Goal: Information Seeking & Learning: Learn about a topic

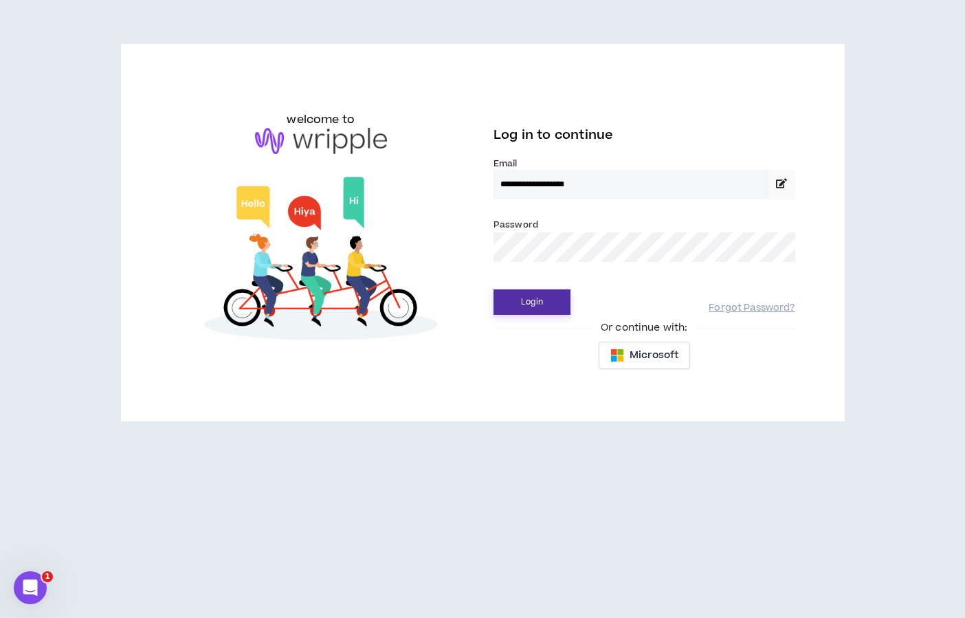
click at [512, 300] on button "Login" at bounding box center [531, 301] width 77 height 25
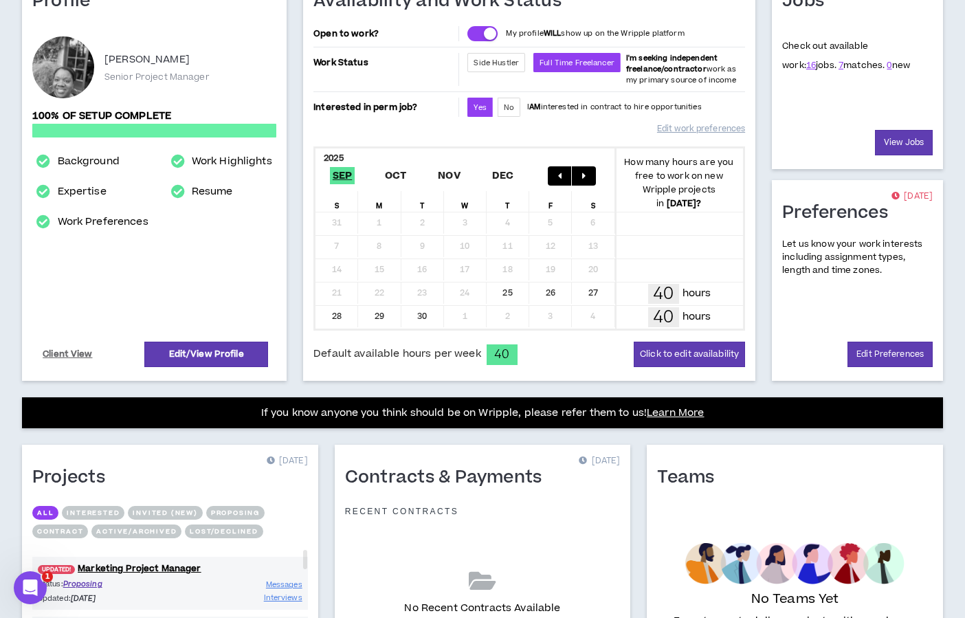
scroll to position [310, 0]
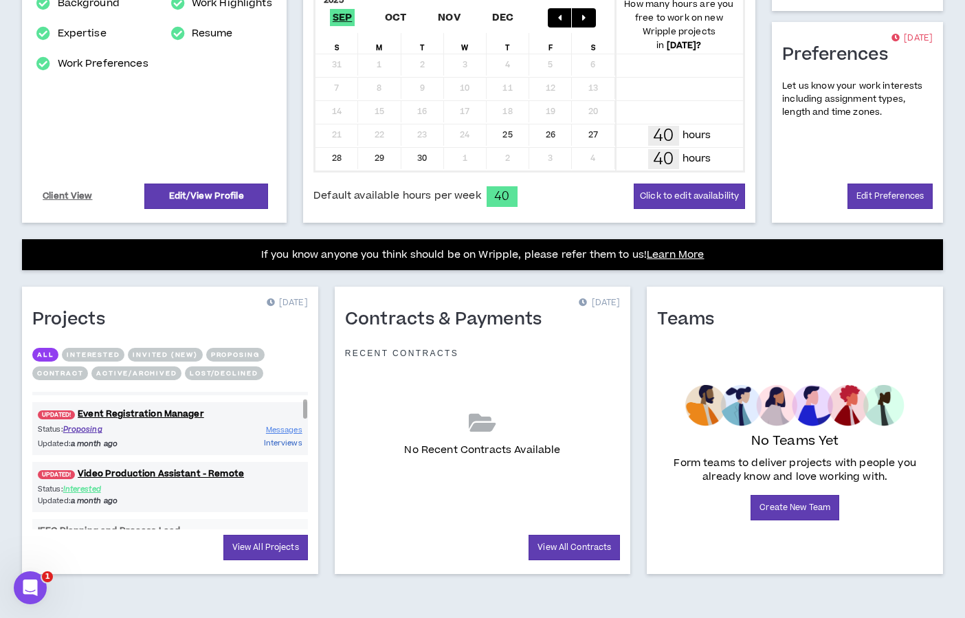
click at [286, 442] on span "Interviews" at bounding box center [283, 443] width 38 height 10
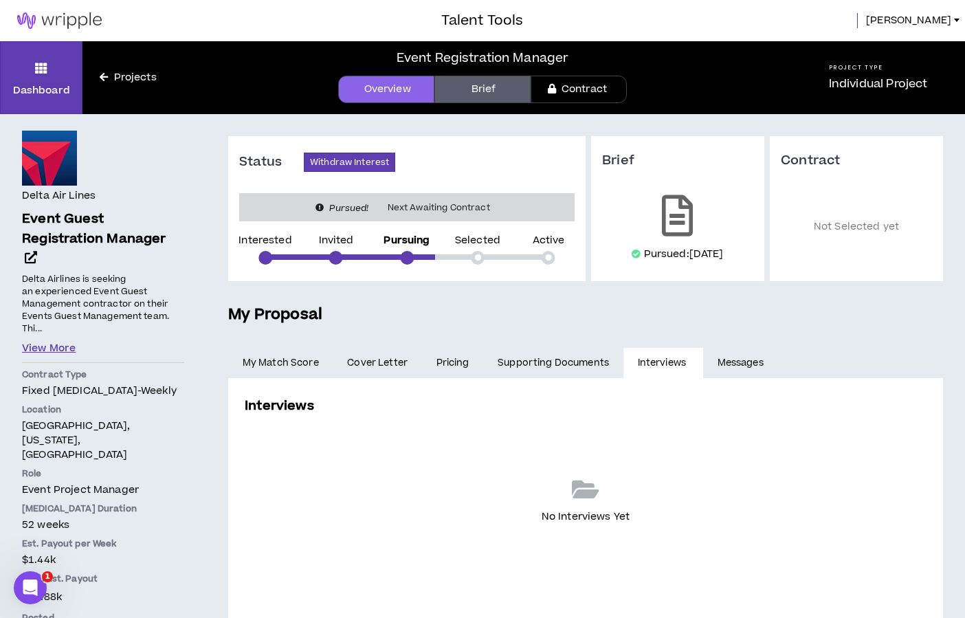
scroll to position [1, 0]
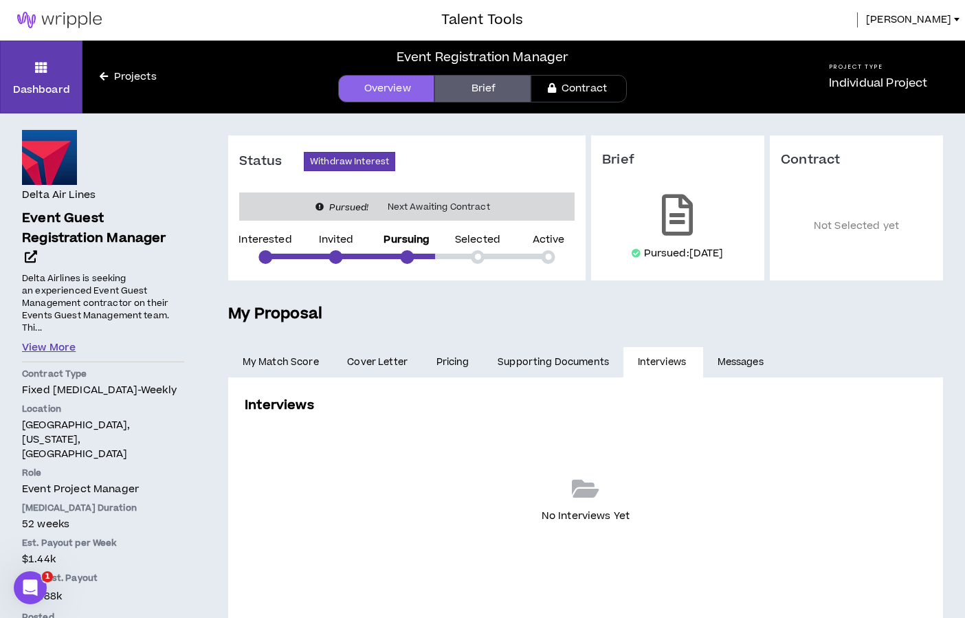
click at [56, 340] on button "View More" at bounding box center [49, 347] width 54 height 15
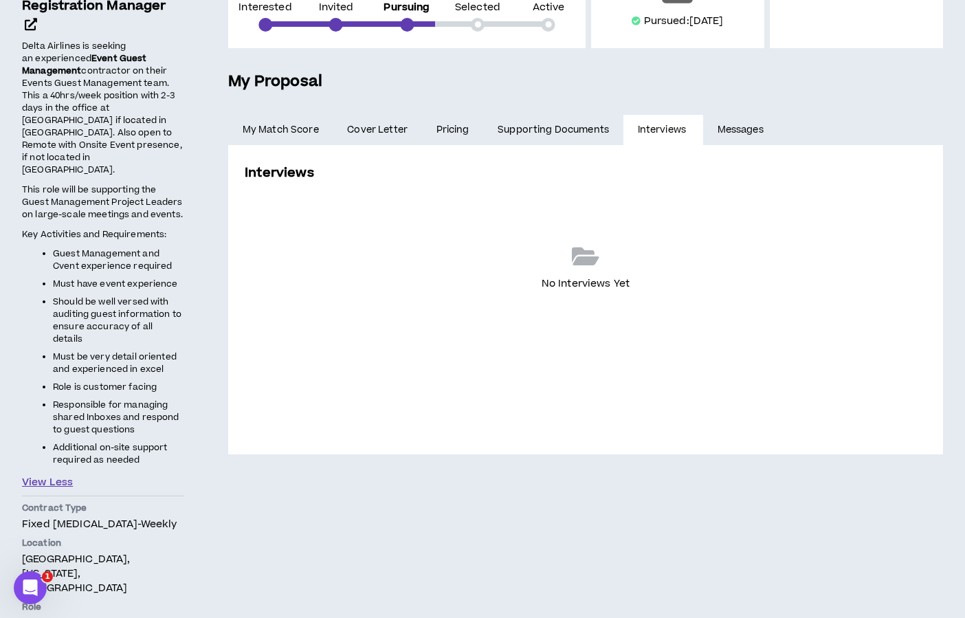
scroll to position [236, 0]
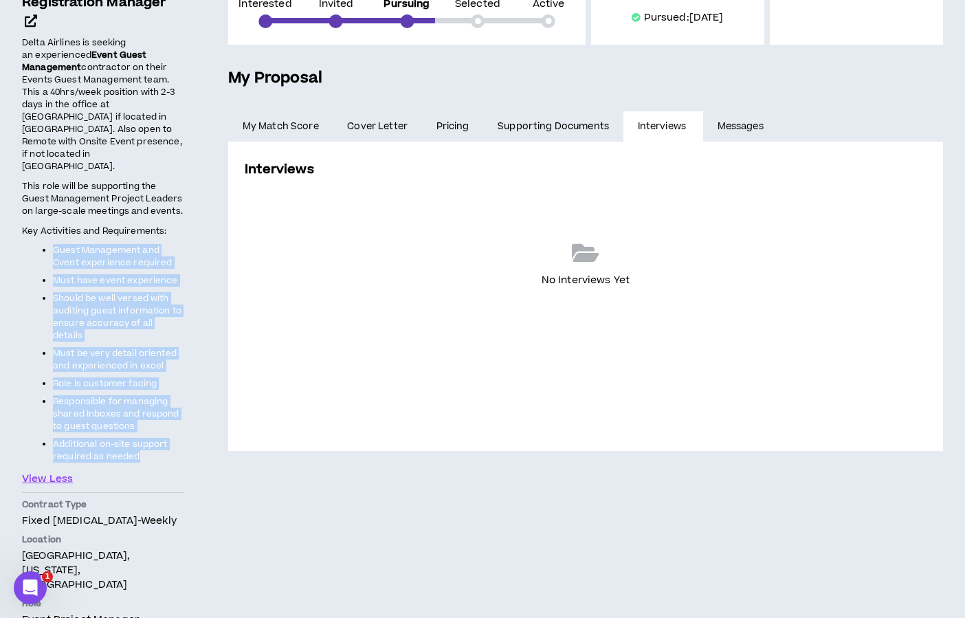
drag, startPoint x: 141, startPoint y: 412, endPoint x: 51, endPoint y: 220, distance: 211.7
click at [51, 244] on ul "Guest Management and Cvent experience required Must have event experience Shoul…" at bounding box center [103, 353] width 162 height 218
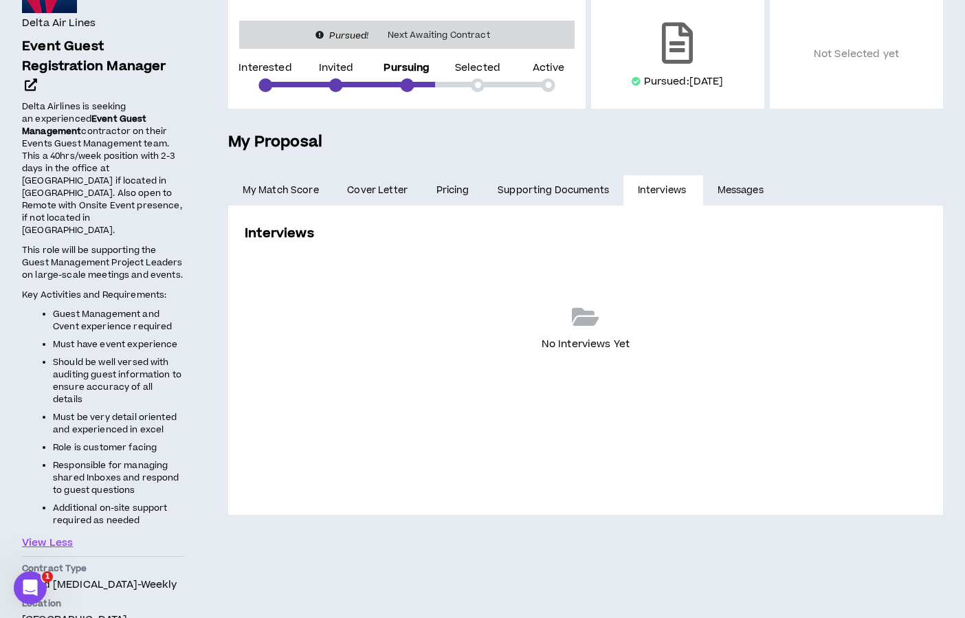
click at [86, 244] on span "This role will be supporting the Guest Management Project Leaders on large-scal…" at bounding box center [102, 262] width 161 height 37
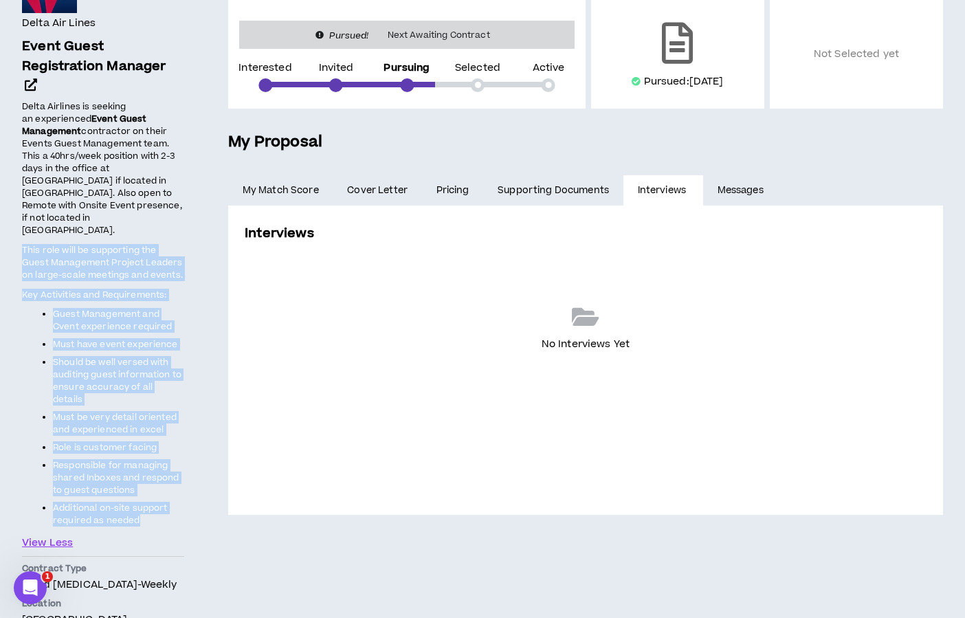
drag, startPoint x: 23, startPoint y: 218, endPoint x: 150, endPoint y: 471, distance: 282.7
click at [150, 471] on span "Delta Airlines is seeking an experienced Event Guest Management contractor on t…" at bounding box center [103, 312] width 162 height 427
copy span "This role will be supporting the Guest Management Project Leaders on large-scal…"
